Goal: Navigation & Orientation: Find specific page/section

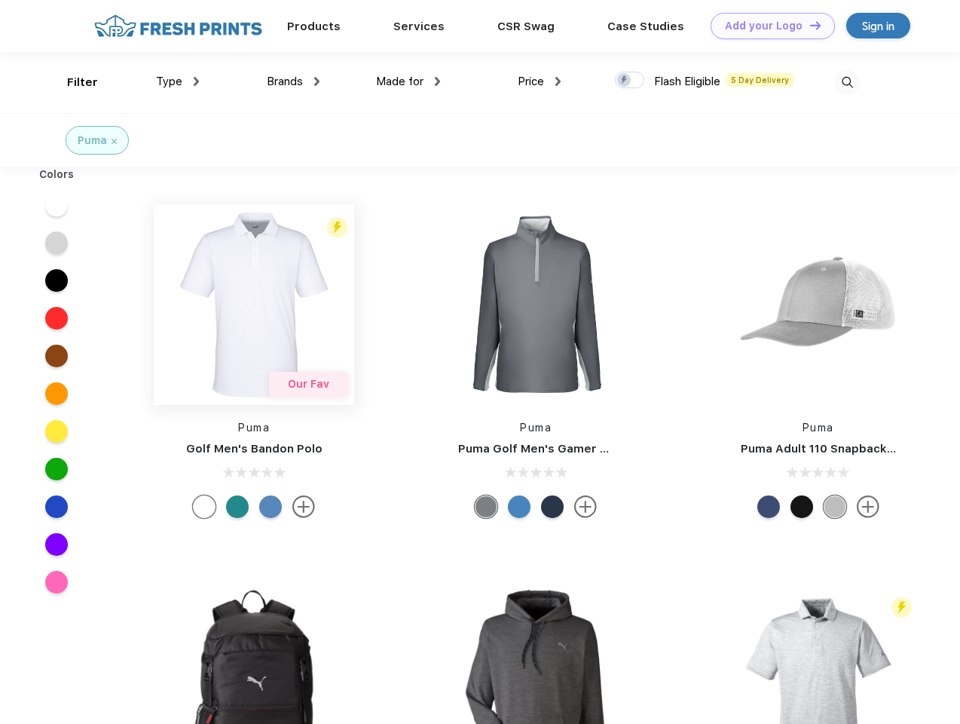
scroll to position [1, 0]
click at [767, 26] on link "Add your Logo Design Tool" at bounding box center [773, 26] width 124 height 26
click at [0, 0] on div "Design Tool" at bounding box center [0, 0] width 0 height 0
click at [809, 25] on link "Add your Logo Design Tool" at bounding box center [773, 26] width 124 height 26
click at [72, 82] on div "Filter" at bounding box center [82, 82] width 31 height 17
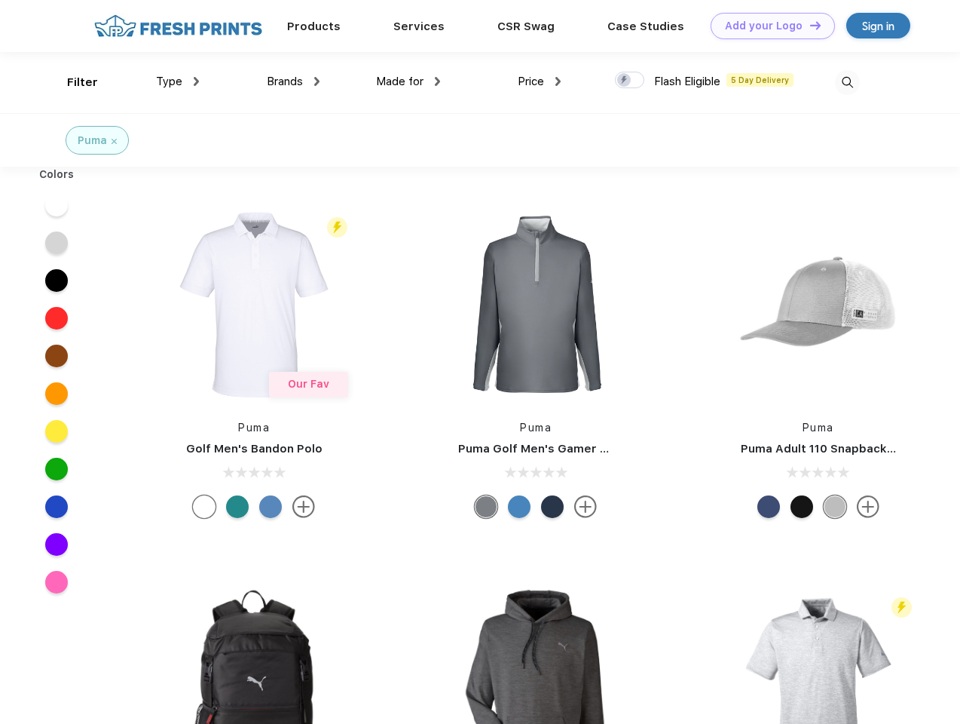
click at [178, 81] on span "Type" at bounding box center [169, 82] width 26 height 14
click at [293, 81] on span "Brands" at bounding box center [285, 82] width 36 height 14
click at [409, 81] on span "Made for" at bounding box center [399, 82] width 47 height 14
click at [540, 81] on span "Price" at bounding box center [531, 82] width 26 height 14
click at [630, 81] on div at bounding box center [629, 80] width 29 height 17
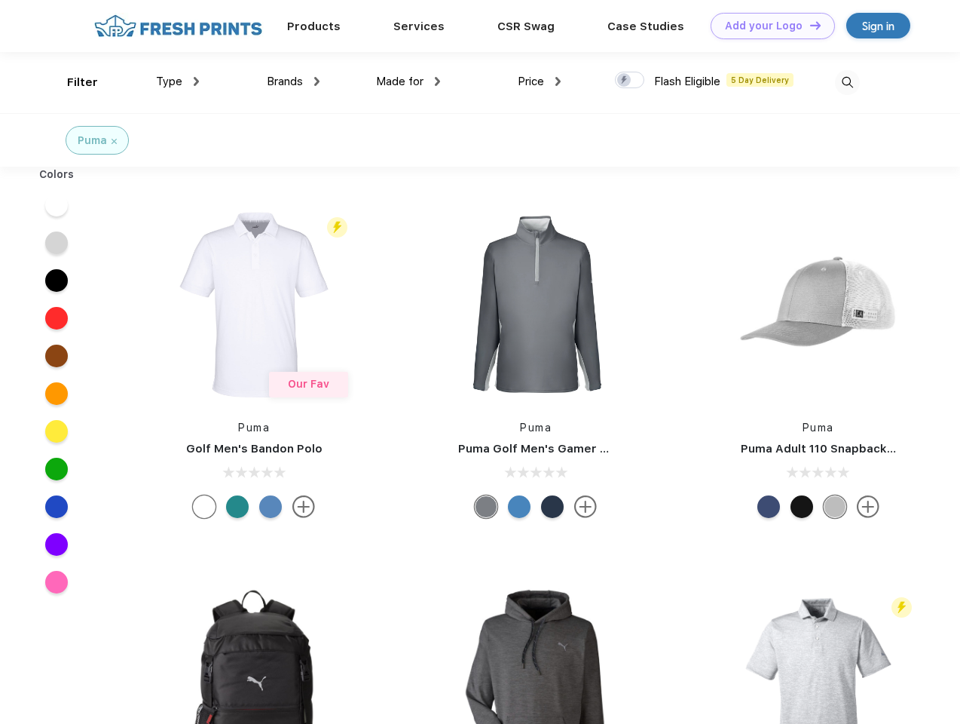
click at [625, 81] on input "checkbox" at bounding box center [620, 76] width 10 height 10
click at [847, 82] on img at bounding box center [847, 82] width 25 height 25
